Goal: Information Seeking & Learning: Learn about a topic

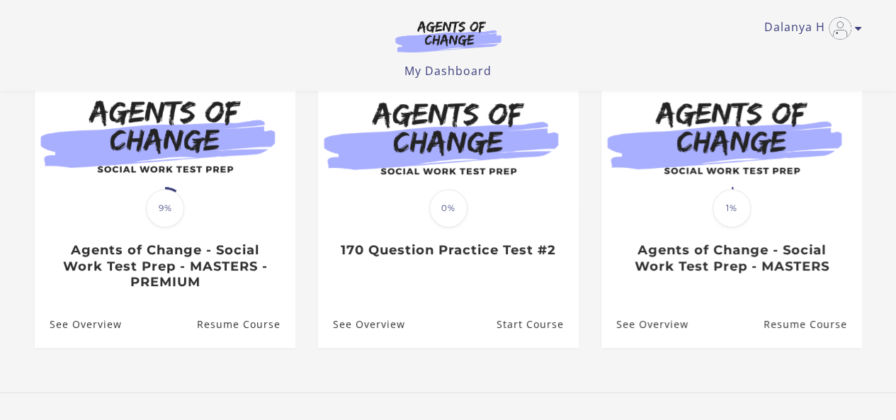
scroll to position [229, 0]
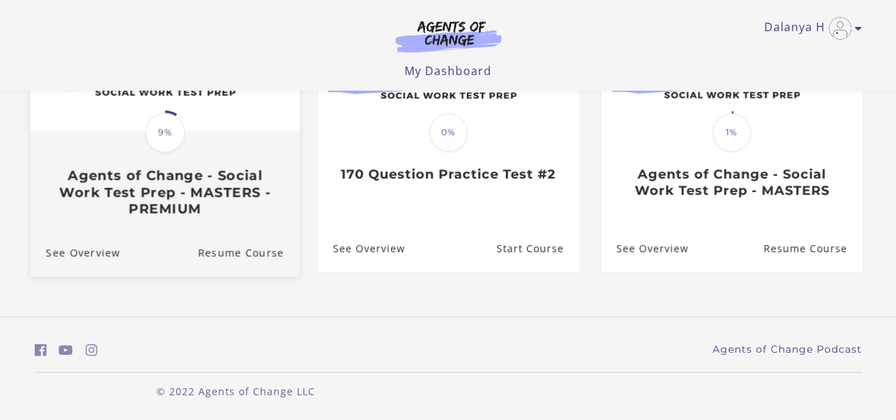
click at [242, 130] on img at bounding box center [164, 58] width 269 height 145
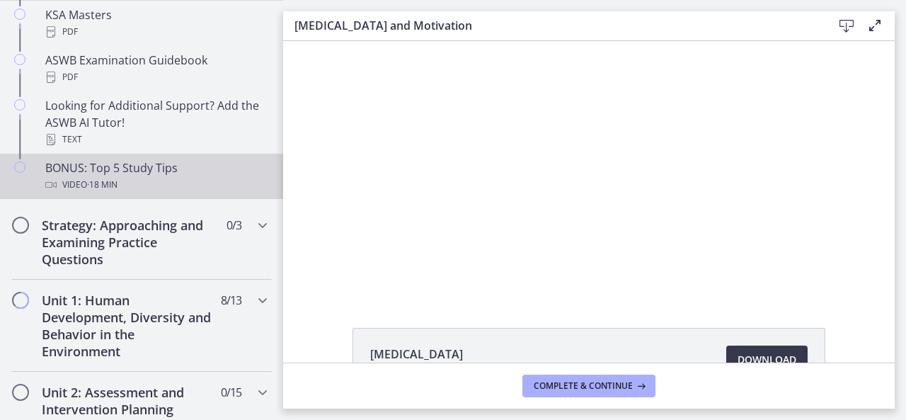
scroll to position [651, 0]
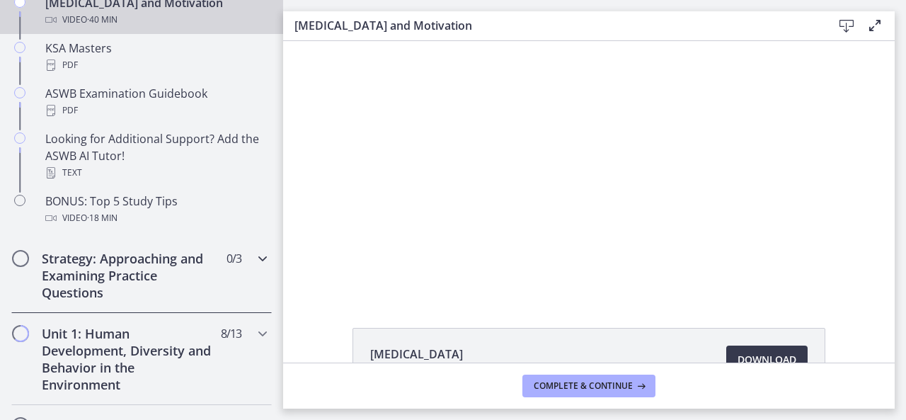
click at [61, 264] on h2 "Strategy: Approaching and Examining Practice Questions" at bounding box center [128, 275] width 173 height 51
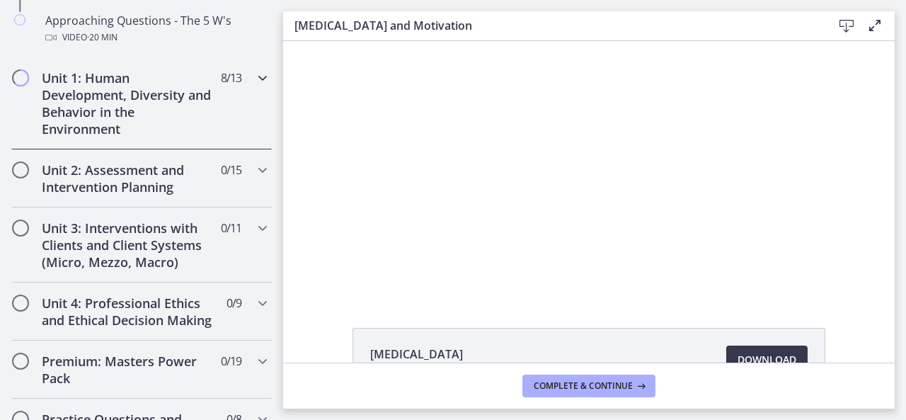
scroll to position [509, 0]
click at [82, 103] on h2 "Unit 1: Human Development, Diversity and Behavior in the Environment" at bounding box center [128, 104] width 173 height 68
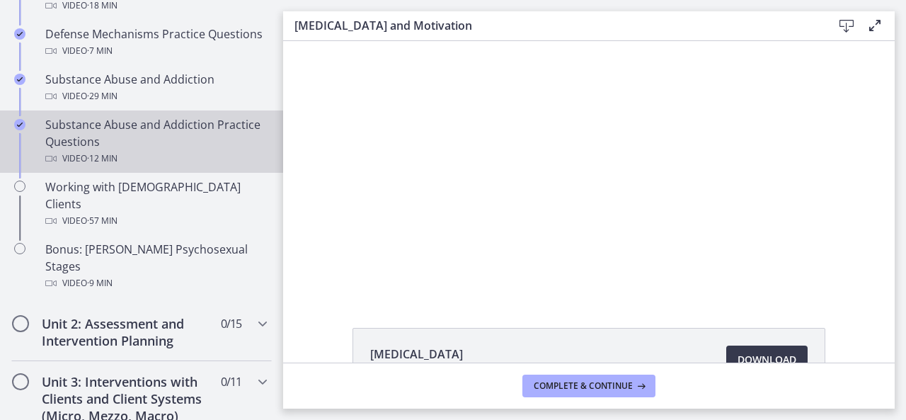
scroll to position [934, 0]
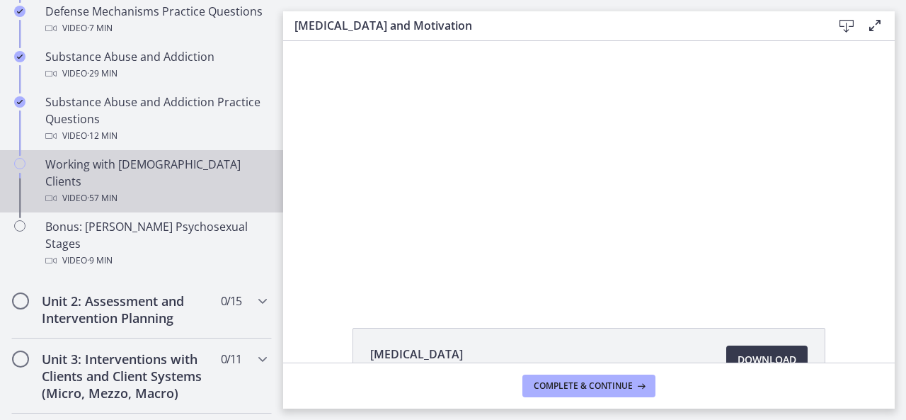
click at [180, 164] on div "Working with LGBTQ+ Clients Video · 57 min" at bounding box center [155, 181] width 221 height 51
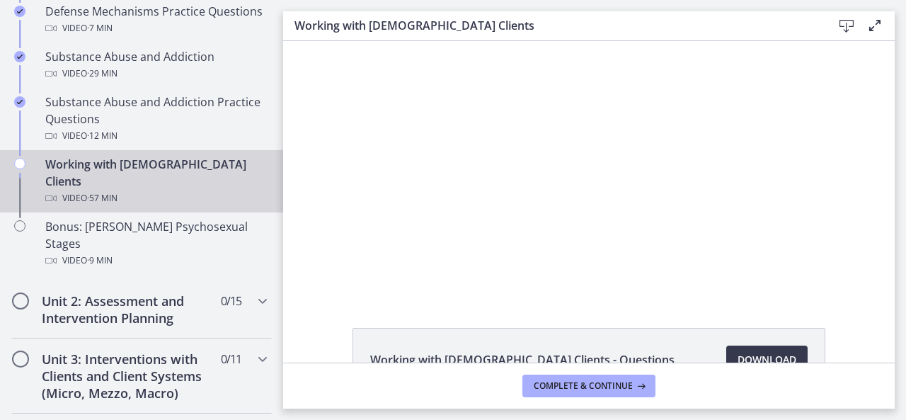
click at [813, 326] on div "Working with LGBTQ+ Clients - Questions Download Opens in a new window" at bounding box center [589, 201] width 612 height 321
click at [855, 337] on div "Working with LGBTQ+ Clients - Questions Download Opens in a new window" at bounding box center [589, 394] width 612 height 132
click at [842, 379] on footer "Complete & continue" at bounding box center [589, 386] width 612 height 46
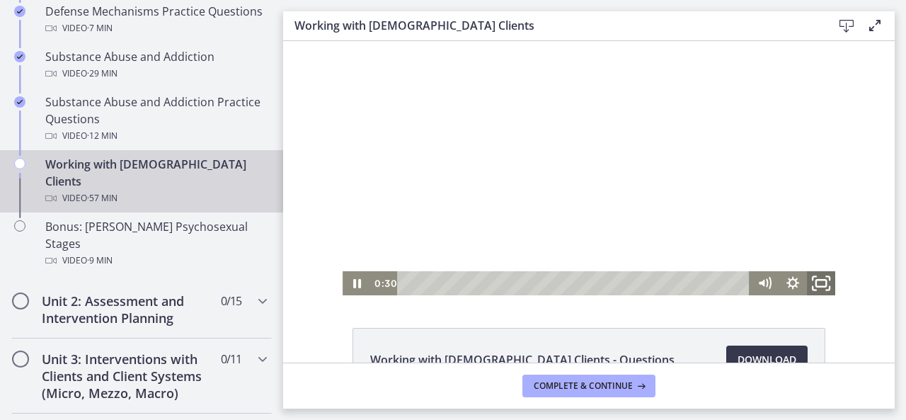
click at [821, 284] on rect "Fullscreen" at bounding box center [821, 283] width 10 height 7
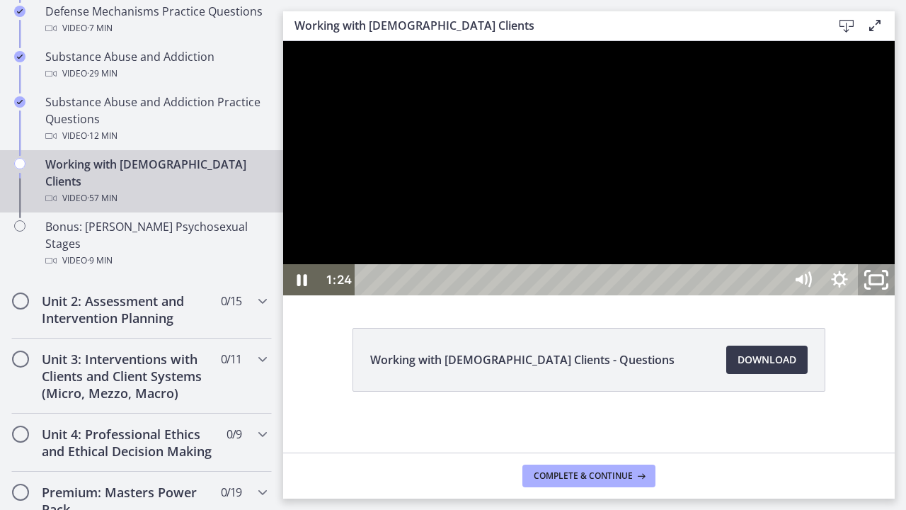
click at [884, 284] on rect "Unfullscreen" at bounding box center [876, 279] width 13 height 8
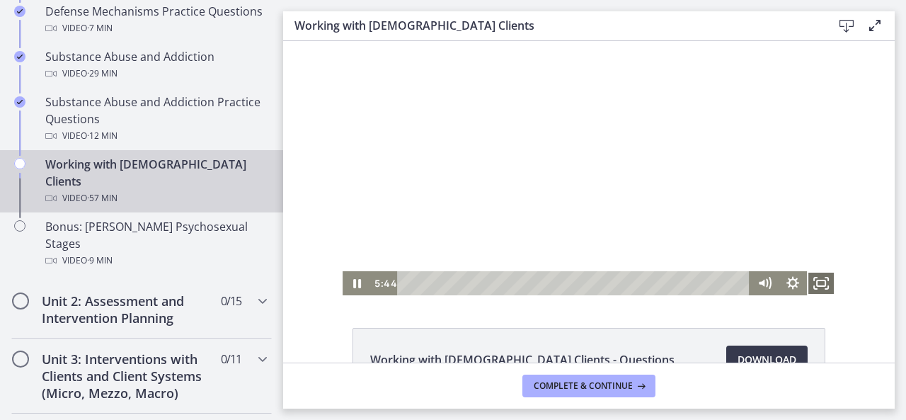
click at [816, 275] on icon "Fullscreen" at bounding box center [821, 283] width 28 height 24
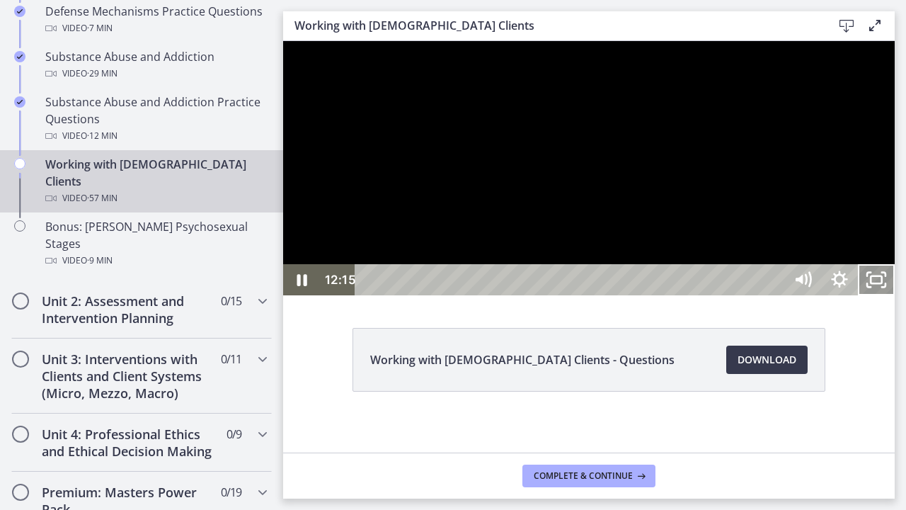
click at [895, 295] on icon "Unfullscreen" at bounding box center [876, 279] width 37 height 31
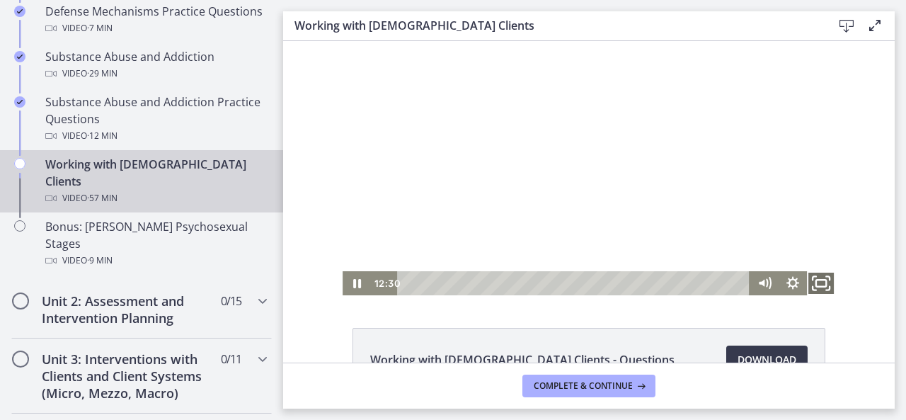
click at [816, 280] on rect "Fullscreen" at bounding box center [821, 283] width 10 height 7
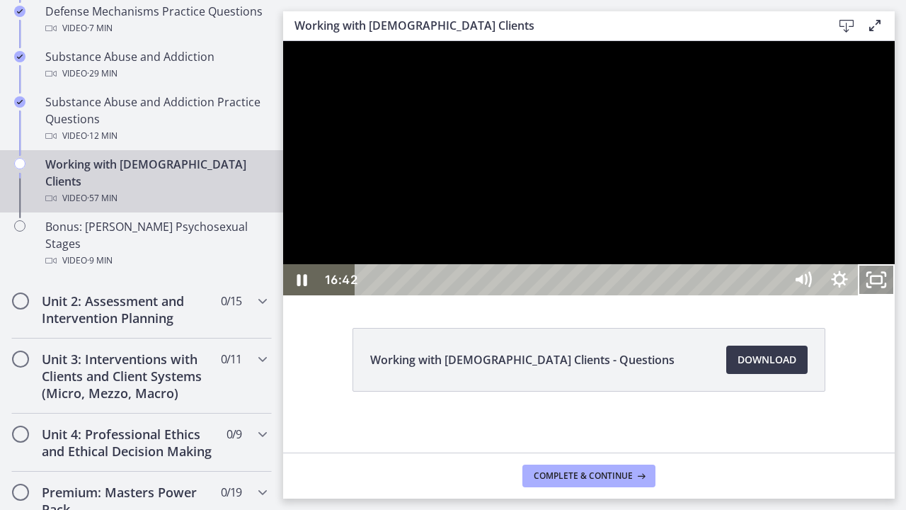
click at [895, 295] on icon "Unfullscreen" at bounding box center [876, 279] width 37 height 31
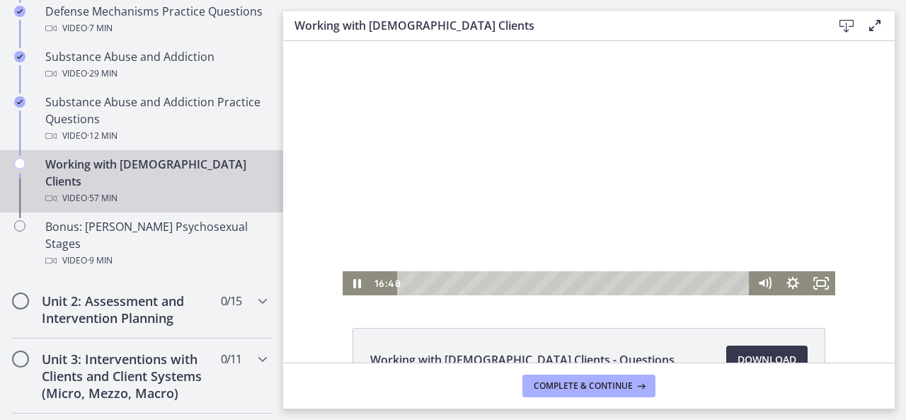
click at [861, 206] on div "Click for sound @keyframes VOLUME_SMALL_WAVE_FLASH { 0% { opacity: 0; } 33% { o…" at bounding box center [589, 168] width 612 height 254
click at [818, 282] on icon "Fullscreen" at bounding box center [821, 283] width 28 height 24
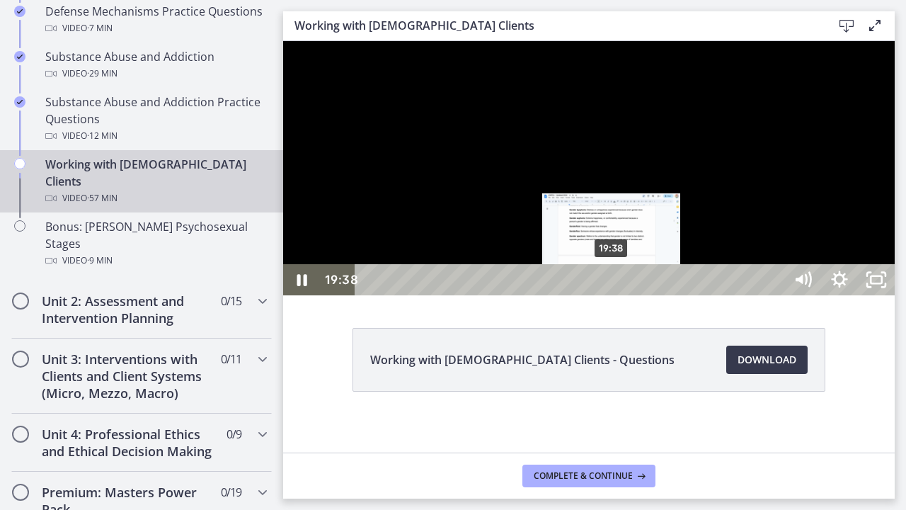
drag, startPoint x: 624, startPoint y: 531, endPoint x: 612, endPoint y: 532, distance: 12.1
click at [612, 285] on div "Playbar" at bounding box center [611, 280] width 11 height 11
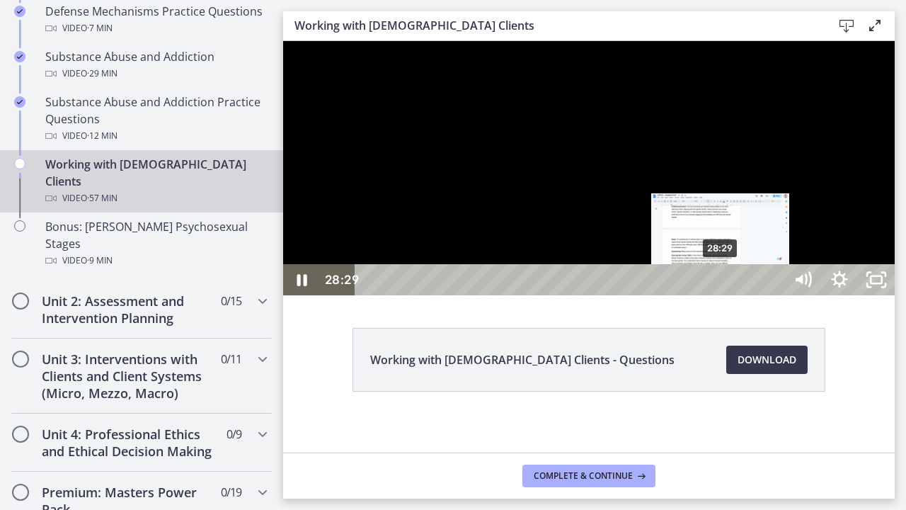
drag, startPoint x: 743, startPoint y: 533, endPoint x: 720, endPoint y: 535, distance: 22.8
click at [720, 285] on div "Playbar" at bounding box center [720, 280] width 11 height 11
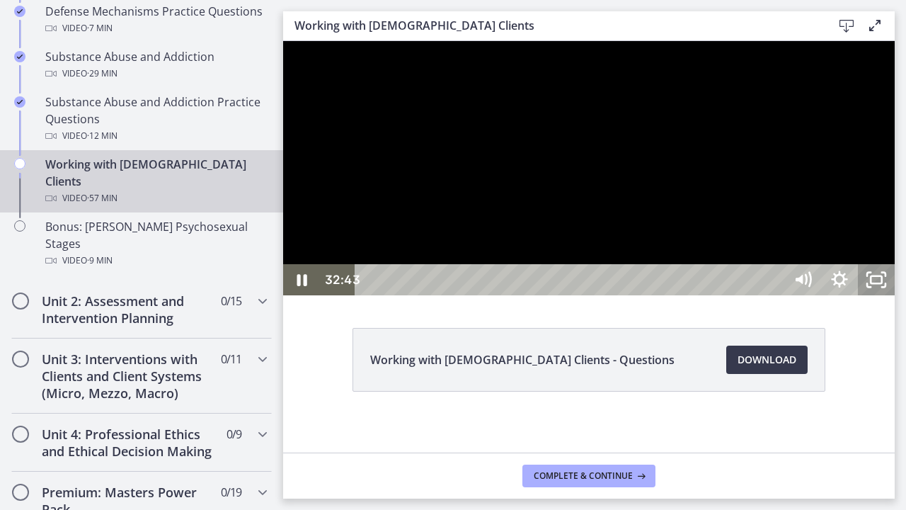
click at [895, 295] on icon "Unfullscreen" at bounding box center [876, 279] width 37 height 31
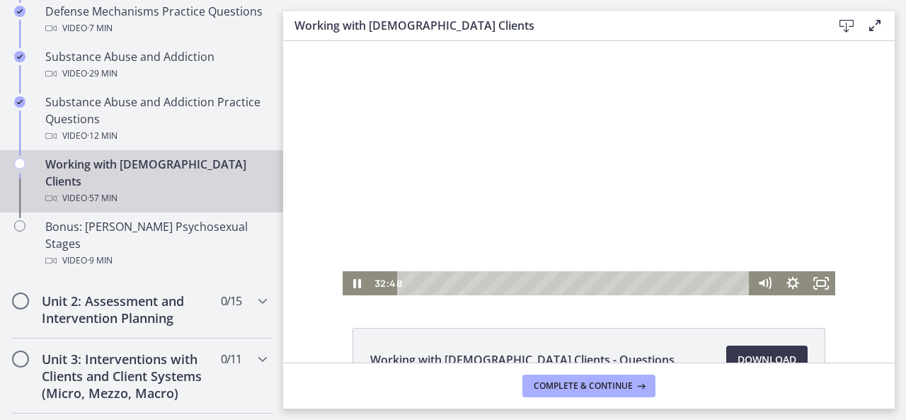
click at [865, 266] on div "Click for sound @keyframes VOLUME_SMALL_WAVE_FLASH { 0% { opacity: 0; } 33% { o…" at bounding box center [589, 168] width 612 height 254
click at [816, 279] on icon "Fullscreen" at bounding box center [821, 283] width 28 height 24
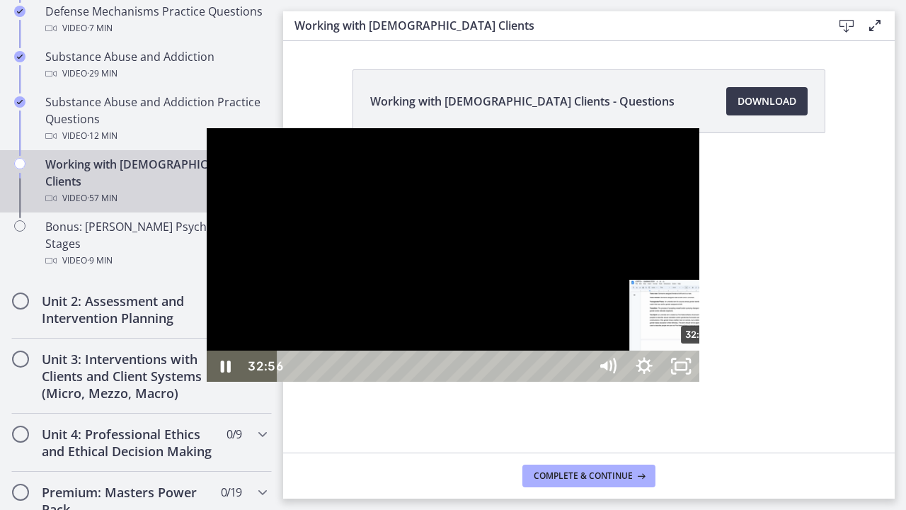
click at [494, 382] on div "32:56" at bounding box center [435, 365] width 289 height 31
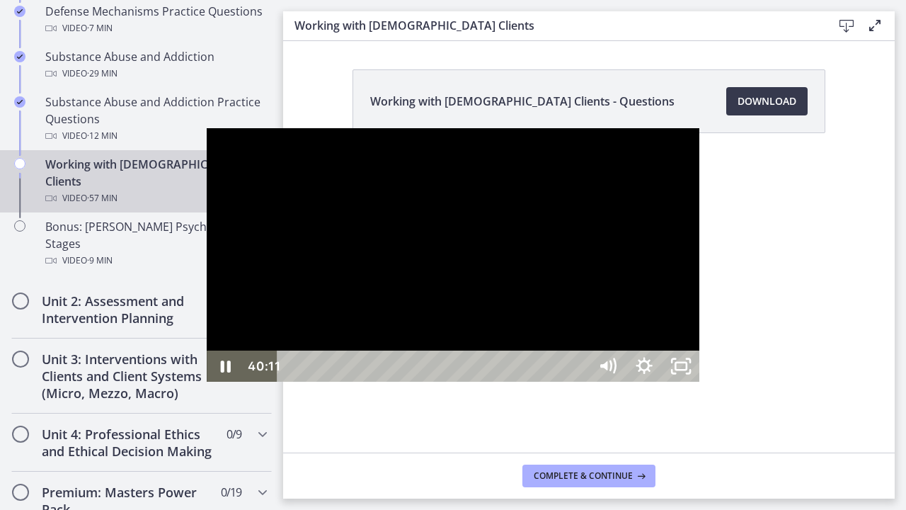
click at [527, 283] on div at bounding box center [453, 255] width 493 height 254
click at [580, 281] on div at bounding box center [453, 255] width 493 height 254
drag, startPoint x: 591, startPoint y: 491, endPoint x: 562, endPoint y: 496, distance: 29.3
click at [763, 372] on div "Playbar" at bounding box center [768, 366] width 11 height 11
drag, startPoint x: 566, startPoint y: 496, endPoint x: 532, endPoint y: 497, distance: 33.3
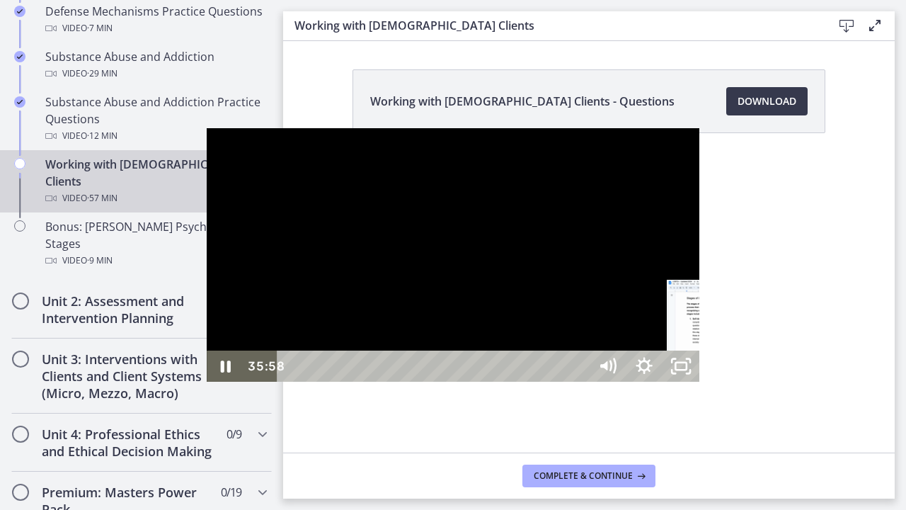
click at [731, 372] on div "Playbar" at bounding box center [736, 366] width 11 height 11
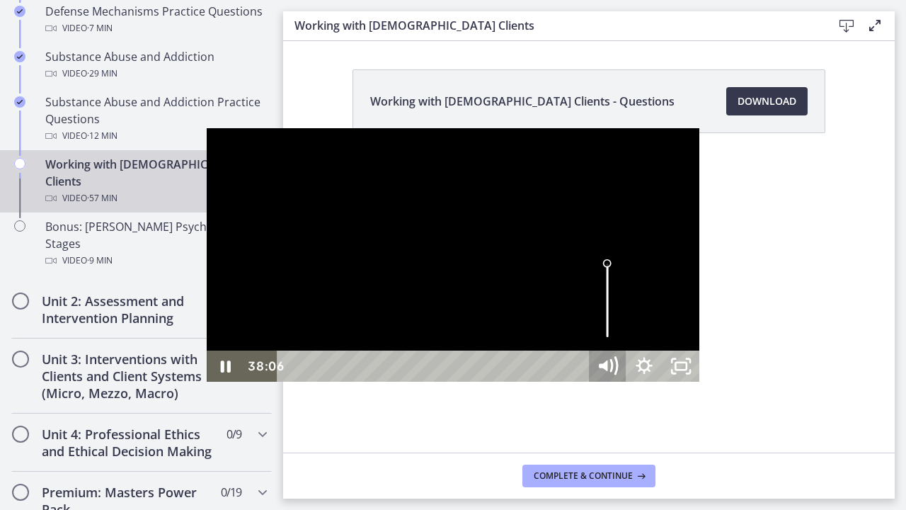
click at [629, 385] on icon "Mute" at bounding box center [608, 367] width 44 height 38
click at [629, 385] on icon "Unmute" at bounding box center [608, 367] width 44 height 38
click at [703, 385] on icon "Unfullscreen" at bounding box center [681, 367] width 44 height 38
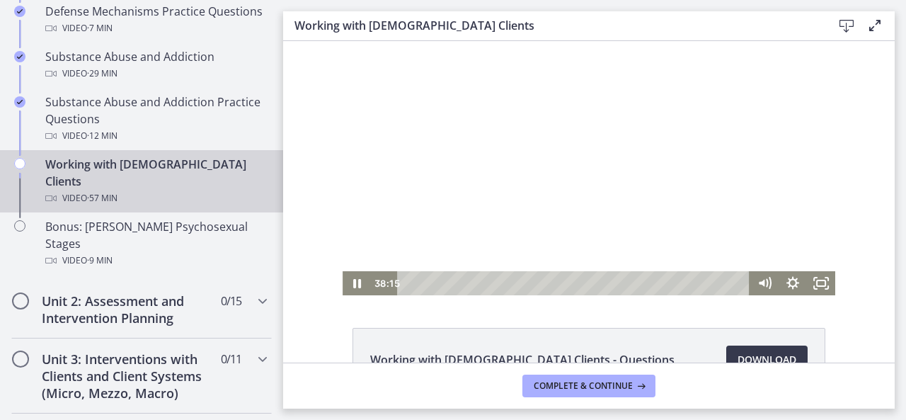
click at [860, 281] on div "Click for sound @keyframes VOLUME_SMALL_WAVE_FLASH { 0% { opacity: 0; } 33% { o…" at bounding box center [589, 168] width 612 height 254
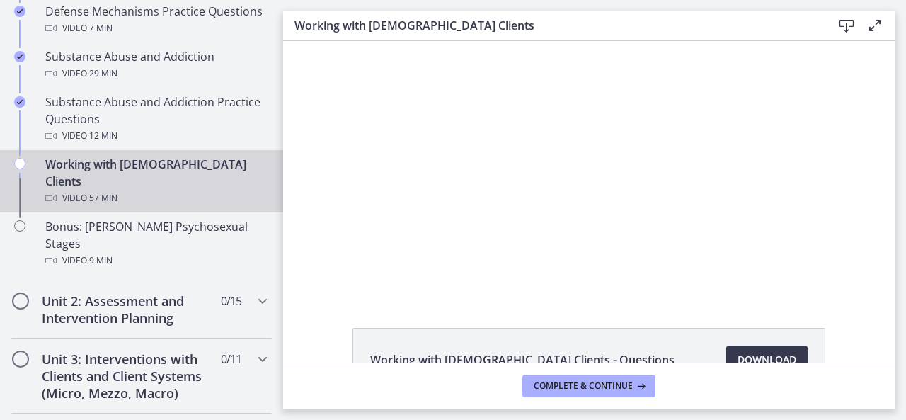
click at [784, 312] on div "Working with LGBTQ+ Clients - Questions Download Opens in a new window" at bounding box center [589, 201] width 612 height 321
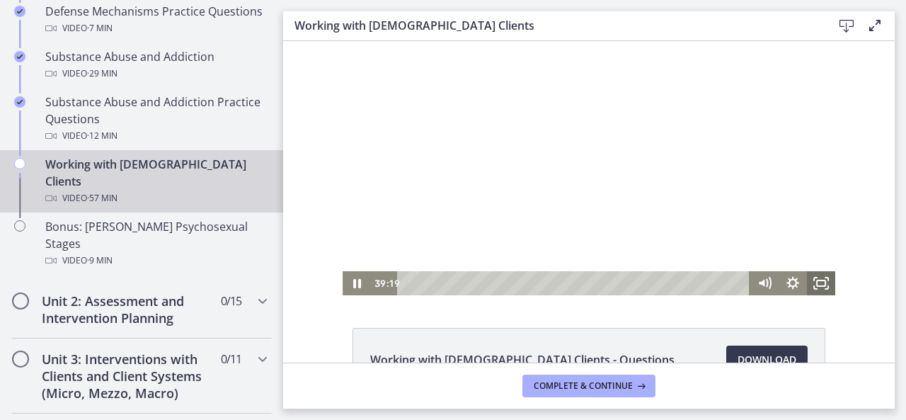
click at [813, 284] on icon "Fullscreen" at bounding box center [821, 283] width 28 height 24
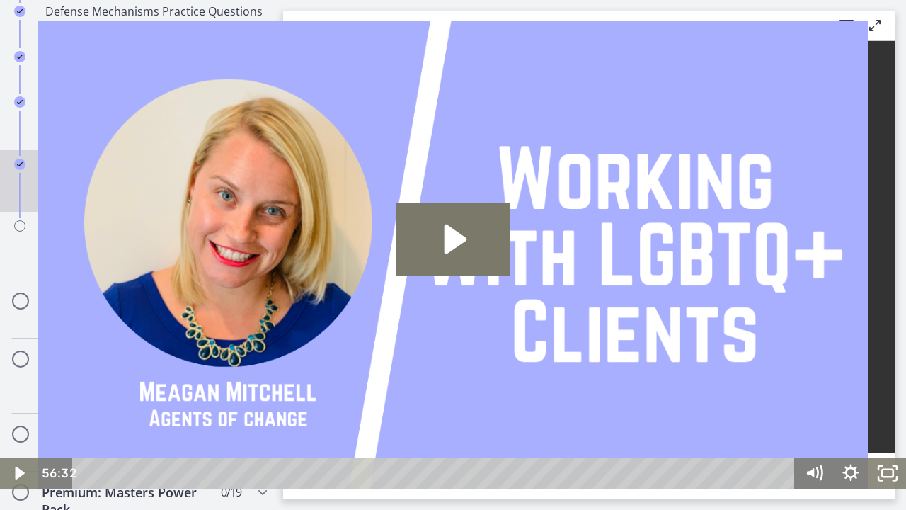
click at [534, 388] on img at bounding box center [453, 254] width 906 height 467
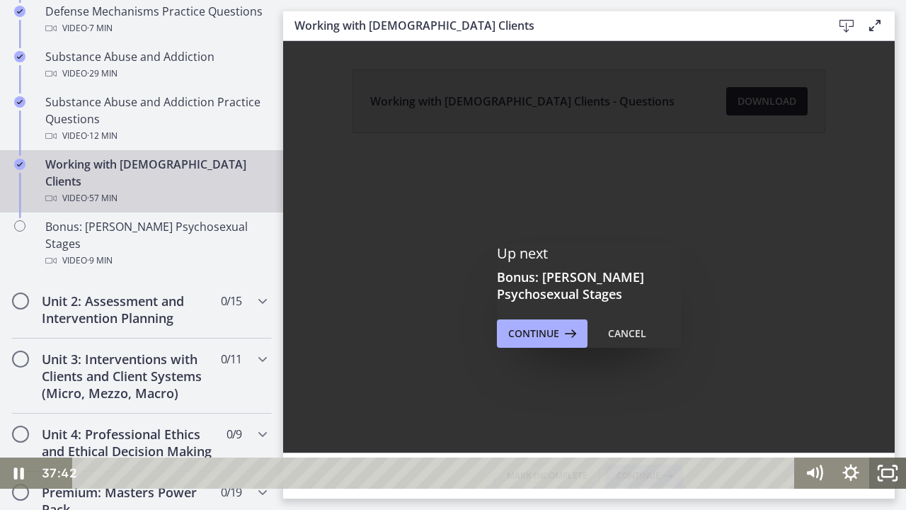
click at [886, 419] on icon "Fullscreen" at bounding box center [887, 472] width 37 height 31
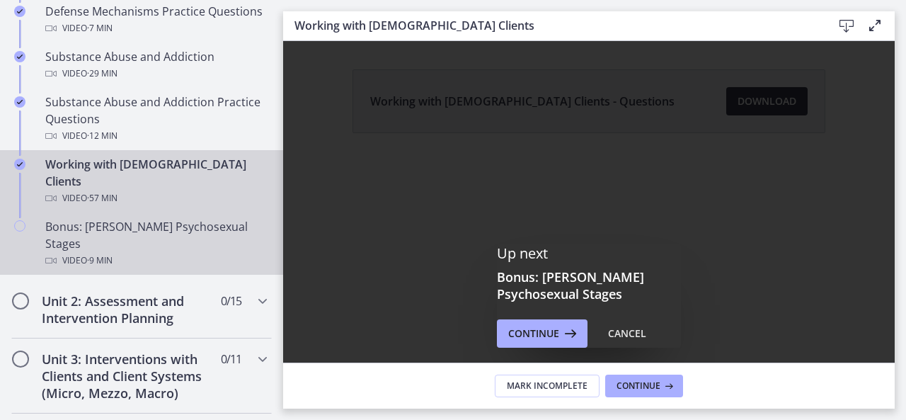
click at [144, 218] on div "Bonus: Freud's Psychosexual Stages Video · 9 min" at bounding box center [155, 243] width 221 height 51
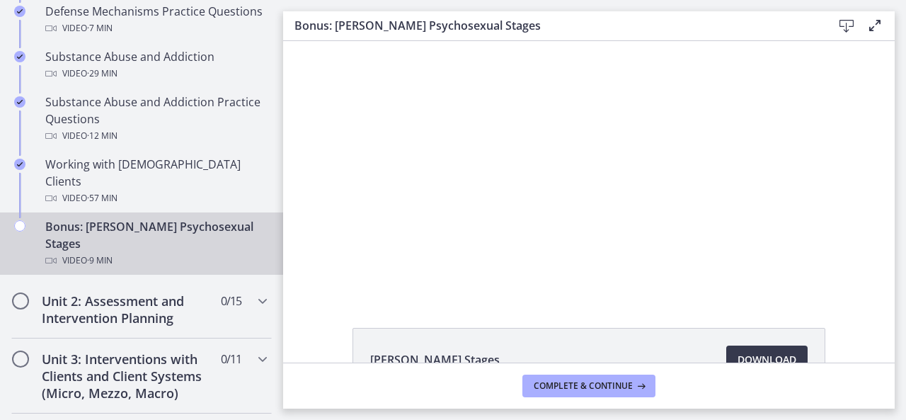
click at [902, 78] on main "Bonus: Freud's Psychosexual Stages Download Enable fullscreen Freud's Stages Do…" at bounding box center [594, 210] width 623 height 420
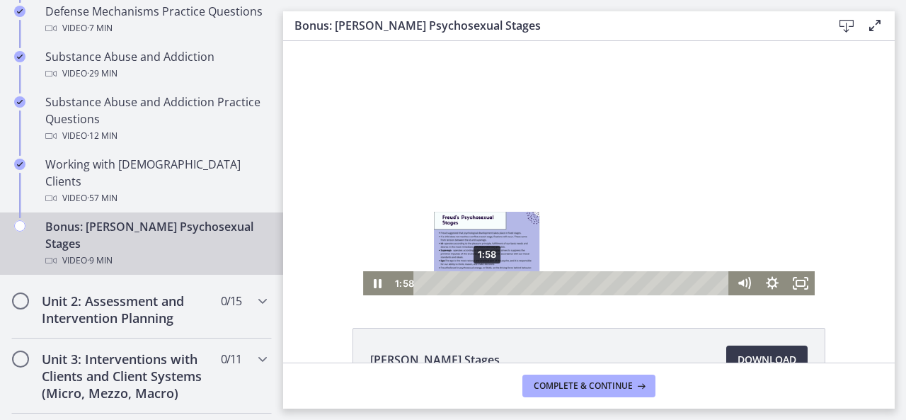
drag, startPoint x: 495, startPoint y: 280, endPoint x: 481, endPoint y: 282, distance: 13.7
click at [483, 282] on div "Playbar" at bounding box center [487, 283] width 8 height 8
drag, startPoint x: 542, startPoint y: 270, endPoint x: 491, endPoint y: 281, distance: 52.9
click at [492, 281] on div "Playbar" at bounding box center [496, 283] width 8 height 8
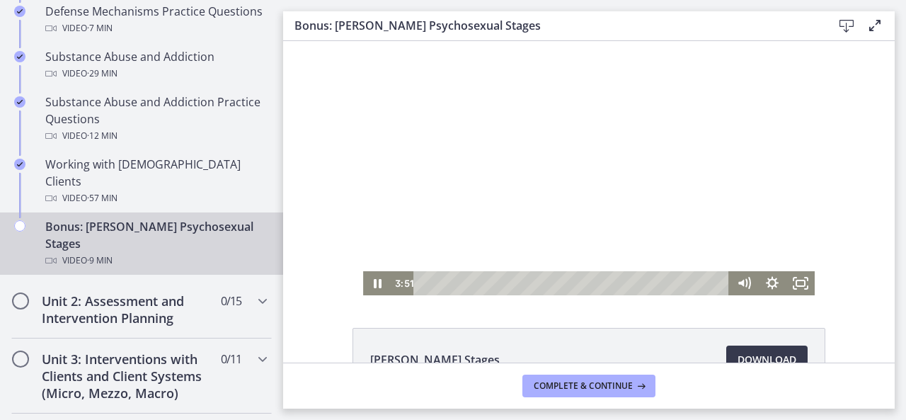
click at [631, 179] on div at bounding box center [589, 168] width 452 height 254
click at [600, 178] on div at bounding box center [589, 168] width 452 height 254
click at [621, 200] on div at bounding box center [589, 168] width 452 height 254
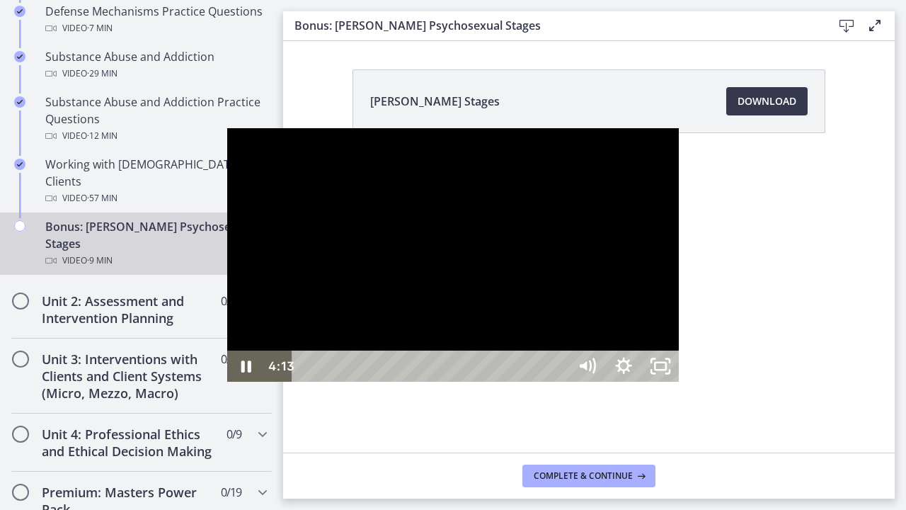
click at [610, 331] on div at bounding box center [453, 255] width 452 height 254
click at [544, 307] on div at bounding box center [453, 255] width 452 height 254
click at [436, 280] on div at bounding box center [453, 255] width 452 height 254
click at [418, 270] on div at bounding box center [453, 255] width 452 height 254
click at [418, 184] on div at bounding box center [453, 255] width 452 height 254
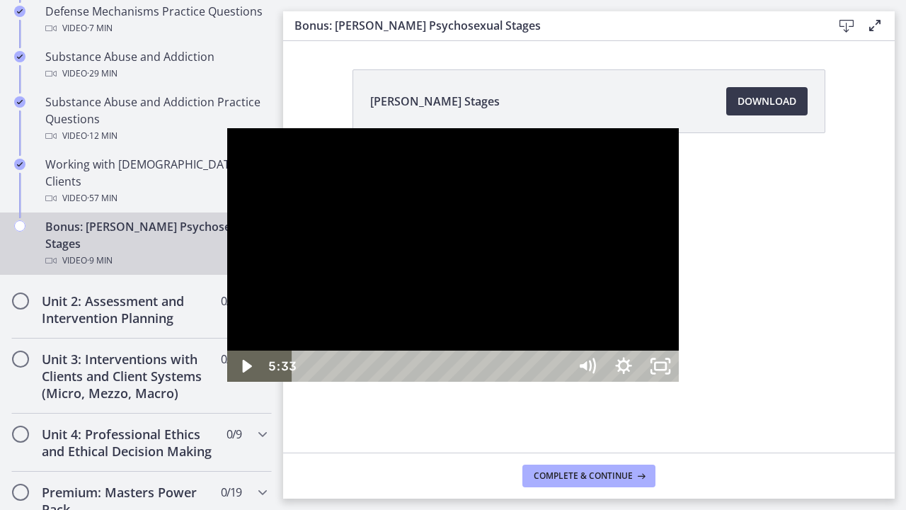
click at [445, 185] on div at bounding box center [453, 255] width 452 height 254
drag, startPoint x: 576, startPoint y: 491, endPoint x: 568, endPoint y: 491, distance: 7.8
click at [788, 372] on div "Playbar" at bounding box center [793, 366] width 11 height 11
click at [784, 372] on div "Playbar" at bounding box center [789, 366] width 11 height 11
drag, startPoint x: 573, startPoint y: 493, endPoint x: 542, endPoint y: 489, distance: 31.4
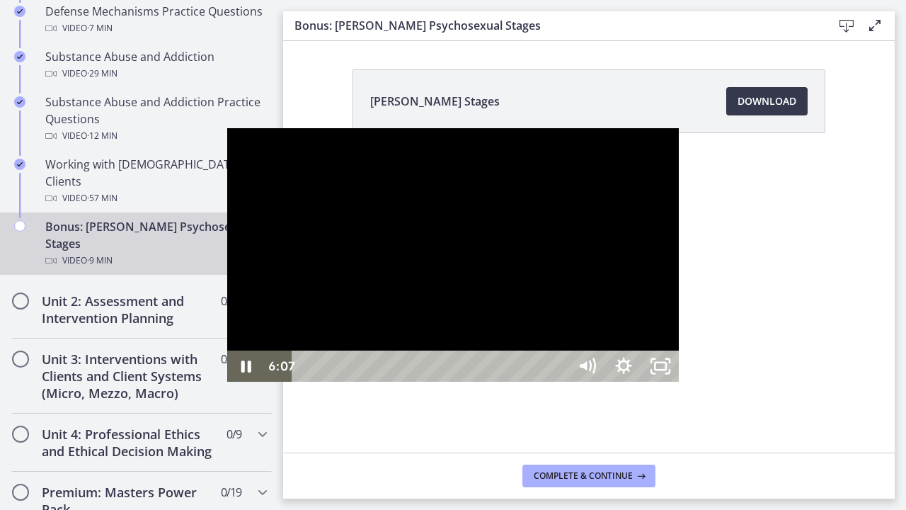
click at [761, 372] on div "Playbar" at bounding box center [766, 366] width 11 height 11
click at [360, 280] on div at bounding box center [453, 255] width 452 height 254
click at [679, 338] on div at bounding box center [453, 255] width 452 height 254
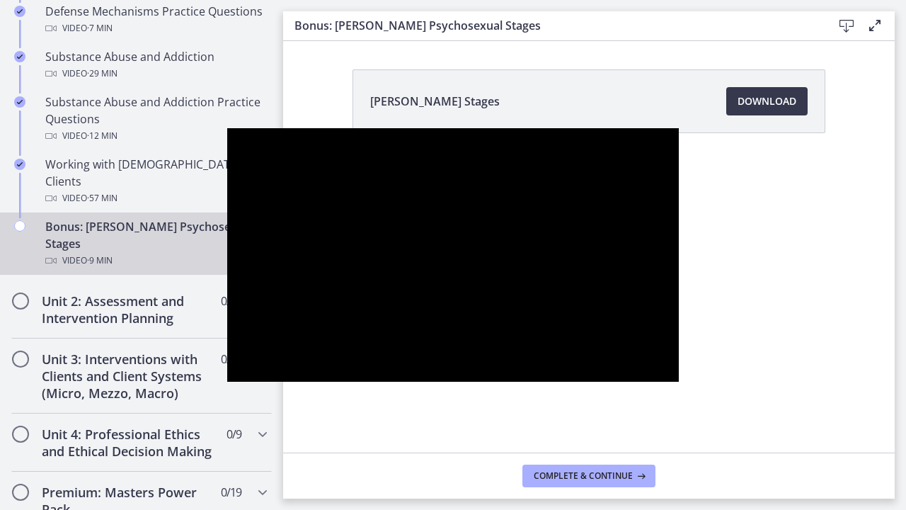
click at [229, 287] on div at bounding box center [453, 255] width 452 height 254
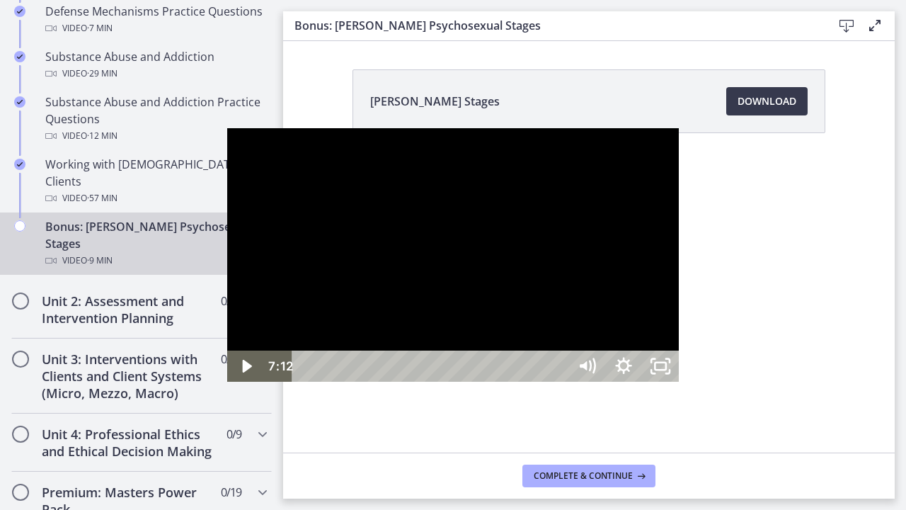
click at [641, 382] on div at bounding box center [453, 255] width 452 height 254
drag, startPoint x: 649, startPoint y: 491, endPoint x: 637, endPoint y: 492, distance: 12.8
click at [857, 372] on div "Playbar" at bounding box center [862, 366] width 11 height 11
drag, startPoint x: 644, startPoint y: 490, endPoint x: 626, endPoint y: 490, distance: 18.4
click at [846, 372] on div "Playbar" at bounding box center [851, 366] width 11 height 11
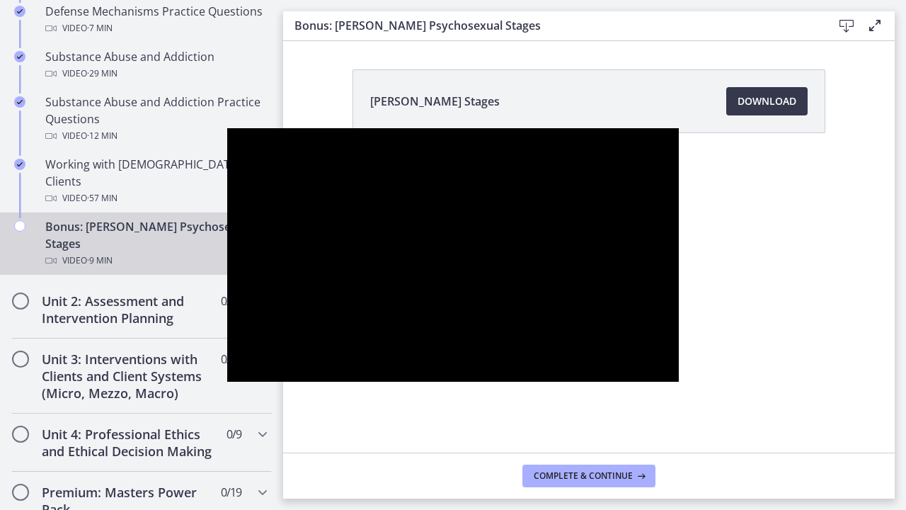
click at [416, 240] on div at bounding box center [453, 255] width 452 height 254
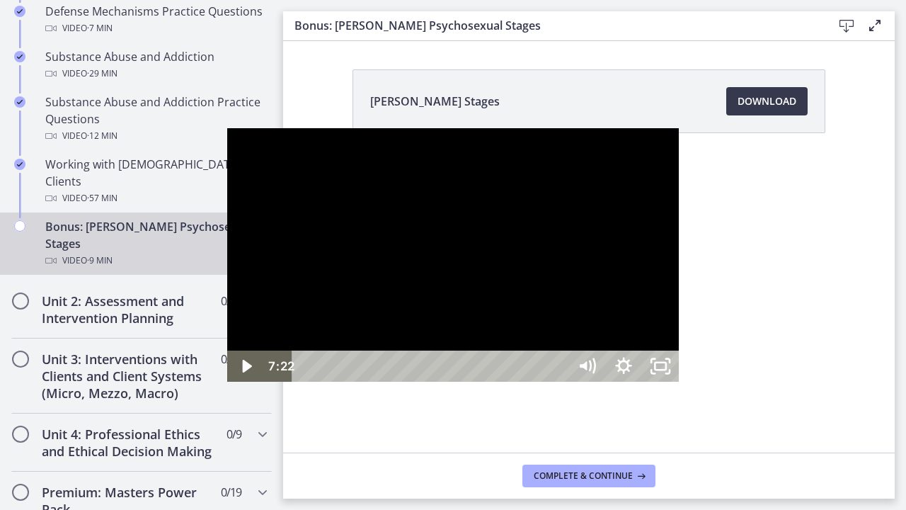
click at [453, 281] on div at bounding box center [453, 255] width 452 height 254
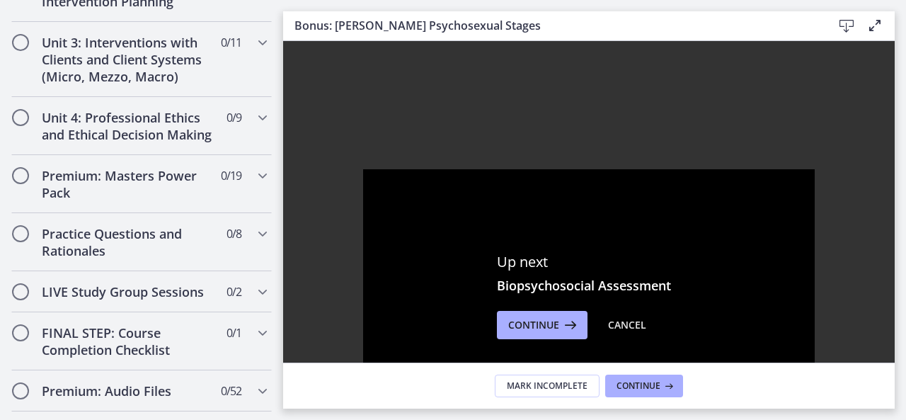
scroll to position [1274, 0]
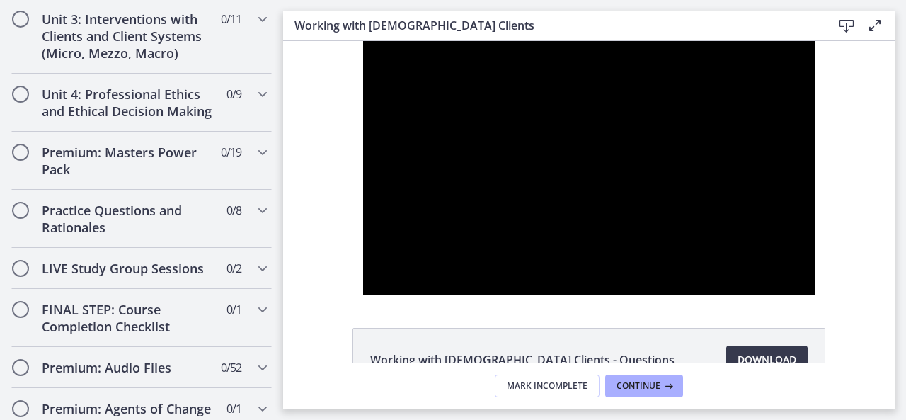
click at [874, 26] on icon at bounding box center [875, 25] width 17 height 17
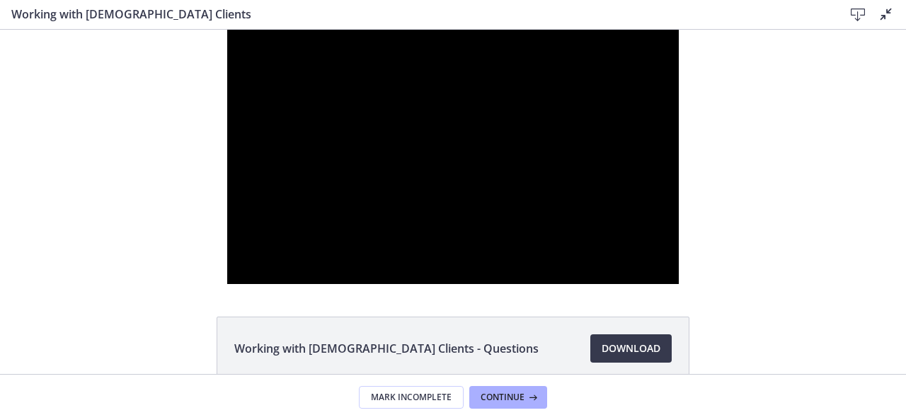
click at [884, 12] on icon at bounding box center [886, 14] width 17 height 17
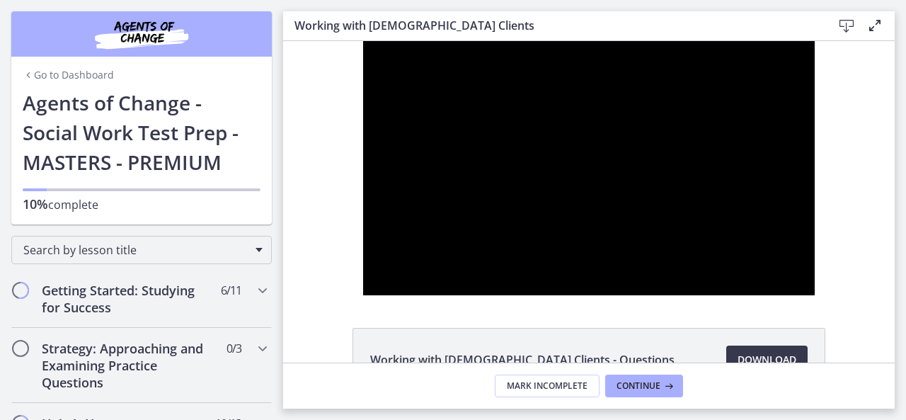
click at [152, 74] on div "Go to Dashboard" at bounding box center [141, 72] width 261 height 31
click at [68, 33] on img "Chapters" at bounding box center [142, 34] width 170 height 34
click at [59, 78] on link "Go to Dashboard" at bounding box center [68, 75] width 91 height 14
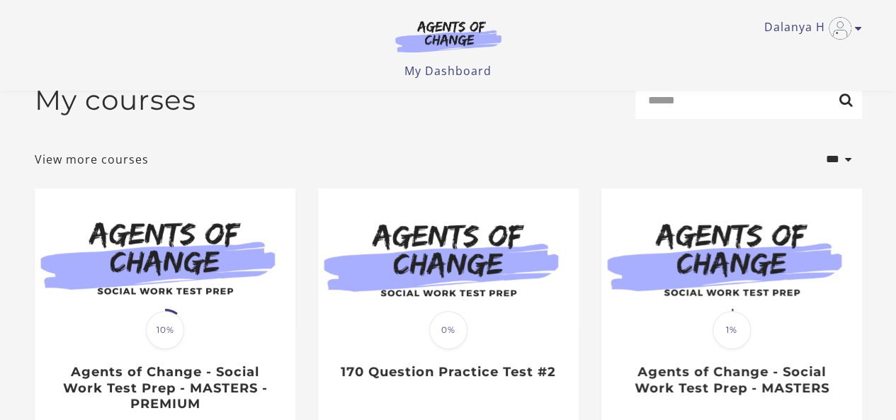
scroll to position [132, 0]
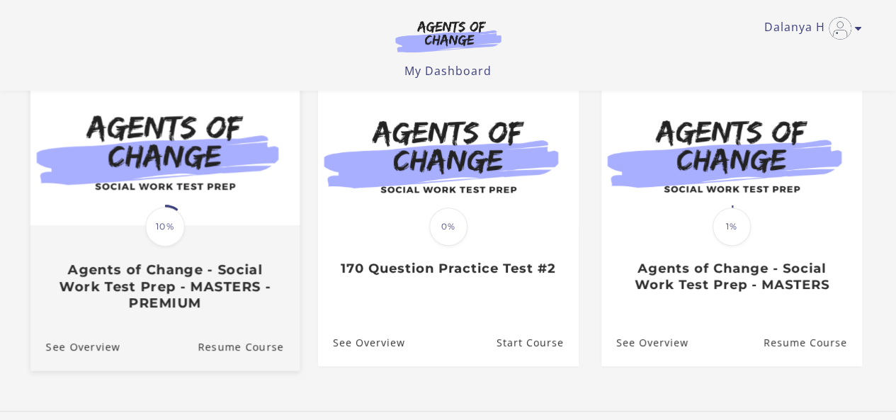
click at [227, 190] on img at bounding box center [164, 152] width 269 height 145
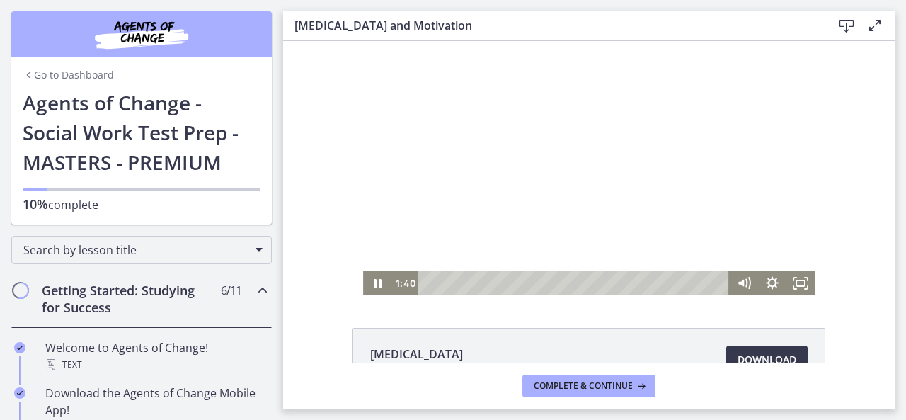
click at [669, 235] on div at bounding box center [589, 168] width 452 height 254
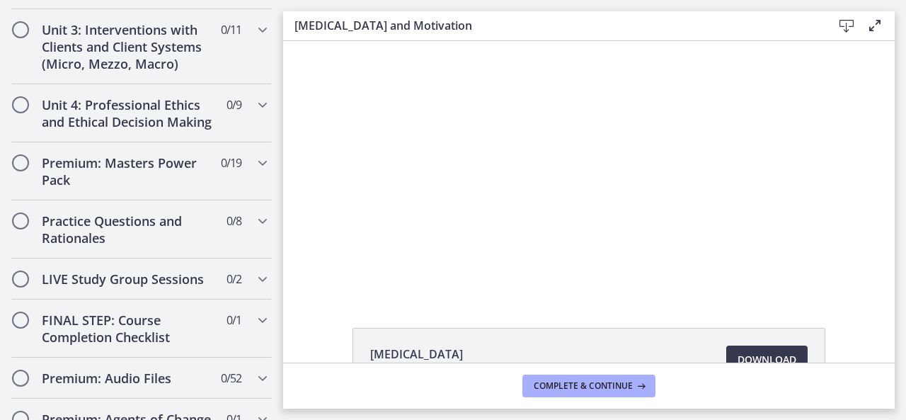
scroll to position [1133, 0]
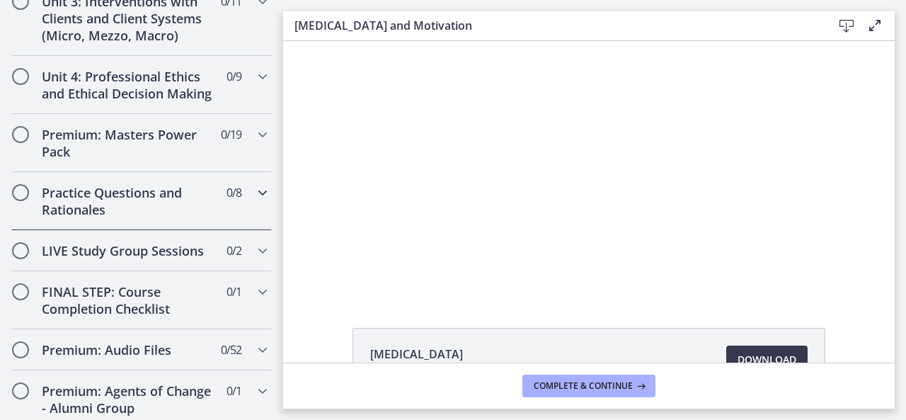
click at [69, 218] on h2 "Practice Questions and Rationales" at bounding box center [128, 201] width 173 height 34
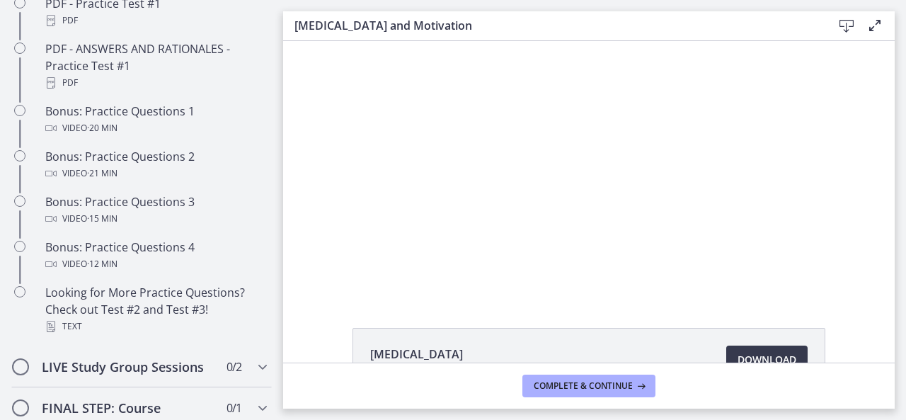
scroll to position [855, 0]
